Goal: Information Seeking & Learning: Learn about a topic

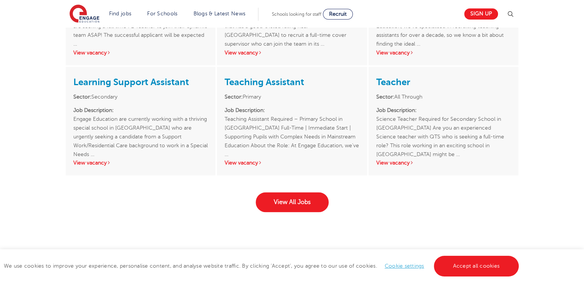
scroll to position [1191, 0]
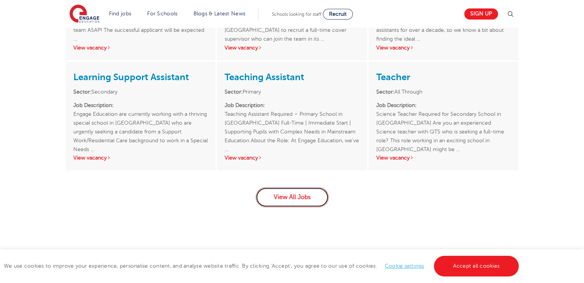
click at [298, 196] on link "View All Jobs" at bounding box center [292, 197] width 73 height 20
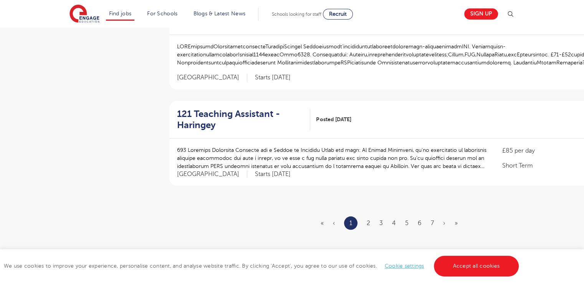
scroll to position [883, 0]
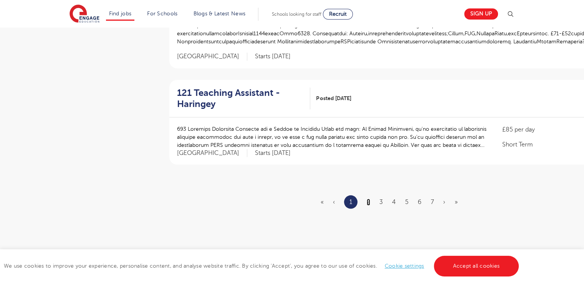
click at [368, 199] on link "2" at bounding box center [368, 202] width 3 height 7
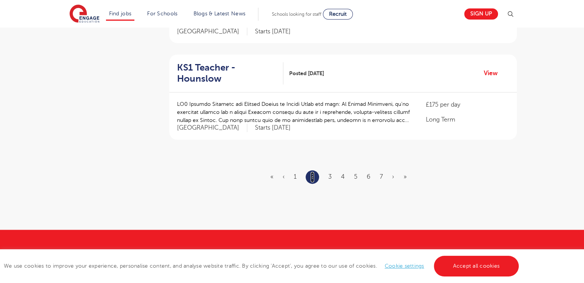
scroll to position [922, 0]
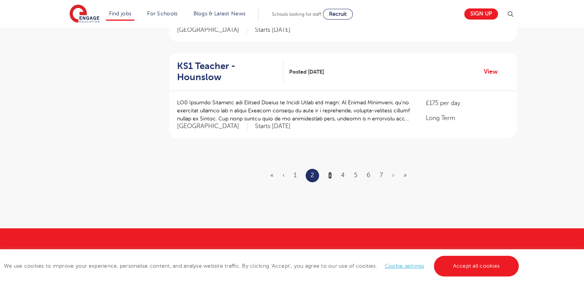
click at [329, 174] on link "3" at bounding box center [329, 175] width 3 height 7
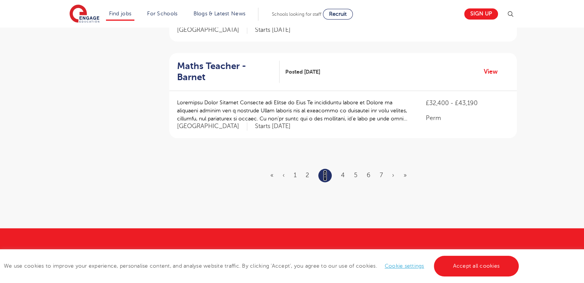
scroll to position [0, 0]
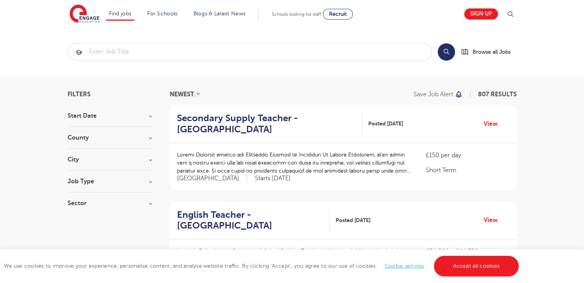
click at [151, 137] on h3 "County" at bounding box center [110, 138] width 85 height 6
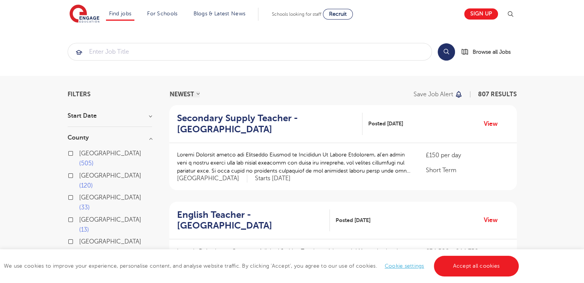
click at [79, 215] on label "West Sussex 13" at bounding box center [115, 225] width 73 height 20
click at [79, 217] on input "West Sussex 13" at bounding box center [81, 219] width 5 height 5
checkbox input "true"
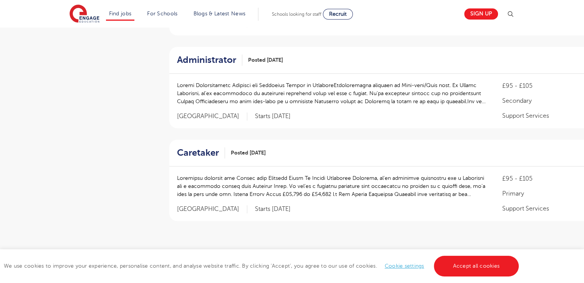
scroll to position [845, 0]
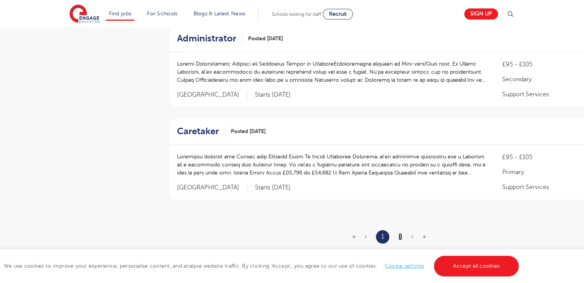
click at [399, 236] on link "2" at bounding box center [400, 237] width 3 height 7
